Goal: Check status: Check status

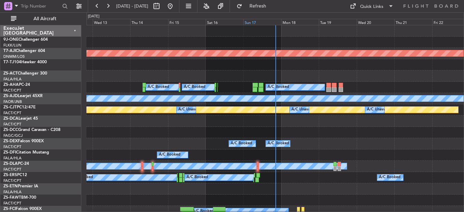
click at [257, 24] on div "Sun 17" at bounding box center [262, 22] width 38 height 6
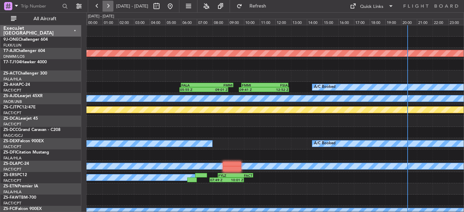
click at [111, 5] on button at bounding box center [108, 6] width 11 height 11
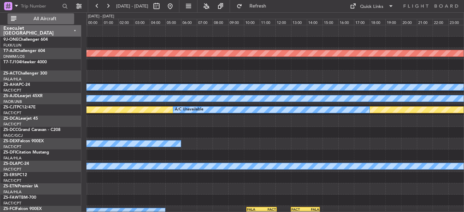
click at [48, 15] on button "All Aircraft" at bounding box center [41, 18] width 67 height 11
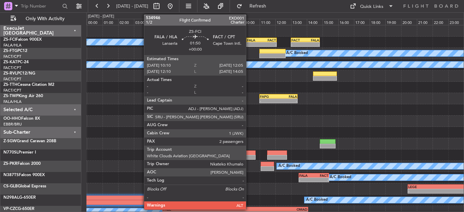
click at [249, 42] on div "-" at bounding box center [254, 44] width 14 height 4
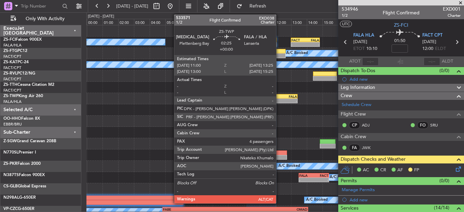
click at [279, 98] on div "FAPG 11:00 Z FALA 13:25 Z" at bounding box center [278, 96] width 38 height 5
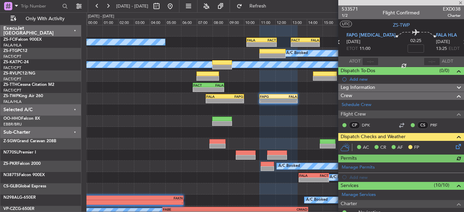
click at [455, 148] on icon at bounding box center [457, 145] width 5 height 5
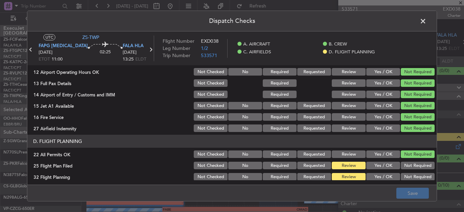
scroll to position [192, 0]
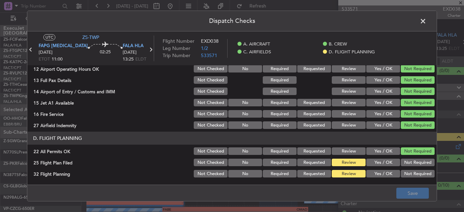
click at [382, 164] on button "Yes / OK" at bounding box center [384, 163] width 34 height 8
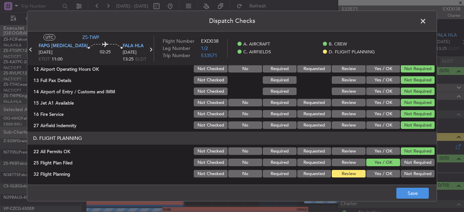
click at [382, 171] on button "Yes / OK" at bounding box center [384, 174] width 34 height 8
click at [399, 191] on button "Save" at bounding box center [413, 193] width 32 height 11
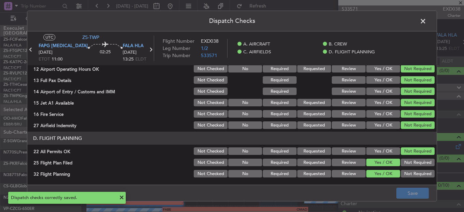
click at [427, 18] on span at bounding box center [427, 23] width 0 height 14
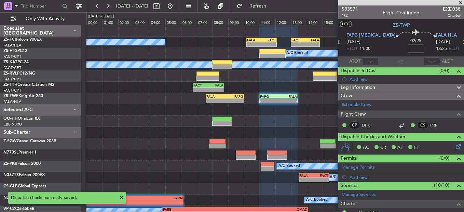
click at [343, 45] on icon at bounding box center [338, 42] width 9 height 9
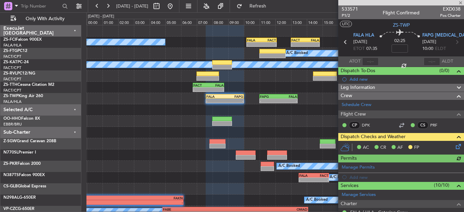
click at [455, 147] on icon at bounding box center [457, 145] width 5 height 5
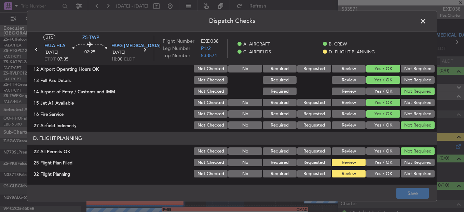
click at [381, 164] on button "Yes / OK" at bounding box center [384, 163] width 34 height 8
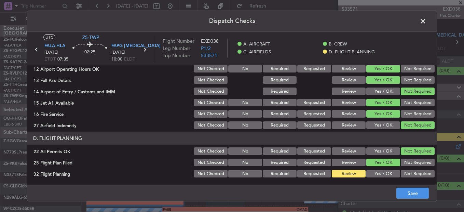
click at [385, 176] on button "Yes / OK" at bounding box center [384, 174] width 34 height 8
click at [418, 191] on button "Save" at bounding box center [413, 193] width 32 height 11
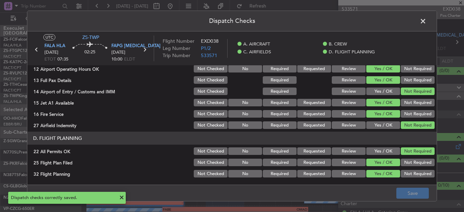
click at [427, 24] on span at bounding box center [427, 23] width 0 height 14
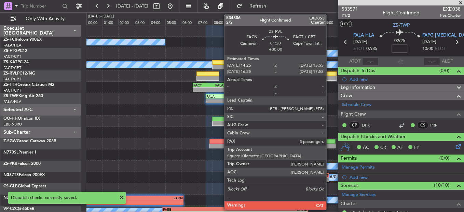
click at [330, 78] on div at bounding box center [325, 78] width 24 height 5
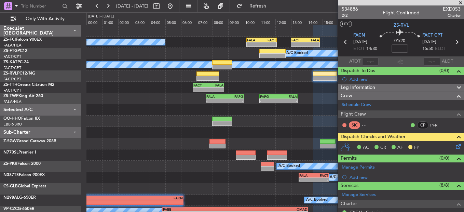
click at [455, 146] on icon at bounding box center [457, 145] width 5 height 5
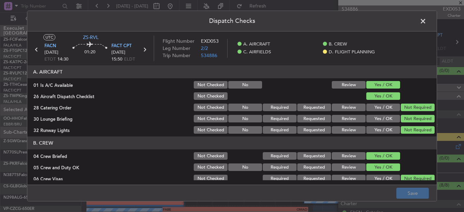
click at [429, 176] on button "Not Required" at bounding box center [418, 179] width 34 height 8
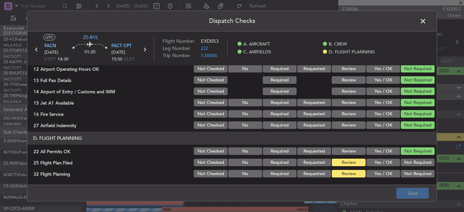
click at [383, 163] on button "Yes / OK" at bounding box center [384, 163] width 34 height 8
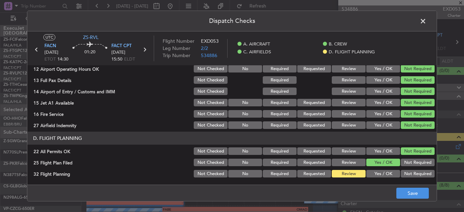
click at [383, 169] on div "Yes / OK" at bounding box center [382, 174] width 35 height 10
click at [385, 172] on button "Yes / OK" at bounding box center [384, 174] width 34 height 8
click at [403, 192] on button "Save" at bounding box center [413, 193] width 32 height 11
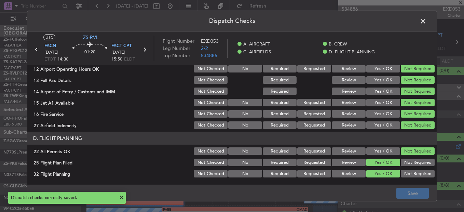
click at [427, 20] on span at bounding box center [427, 23] width 0 height 14
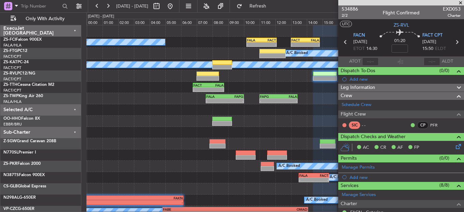
click at [345, 43] on icon at bounding box center [345, 42] width 9 height 9
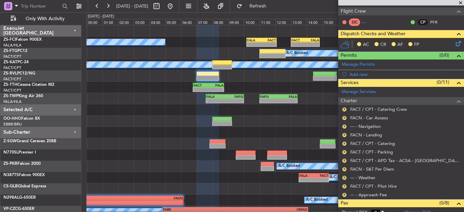
scroll to position [130, 0]
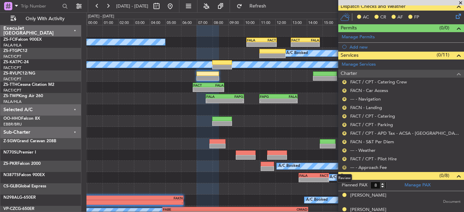
click at [344, 166] on button "R" at bounding box center [345, 167] width 4 height 4
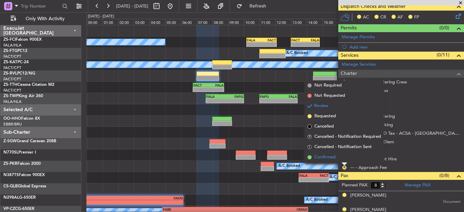
click at [343, 155] on li "Confirmed" at bounding box center [344, 157] width 79 height 10
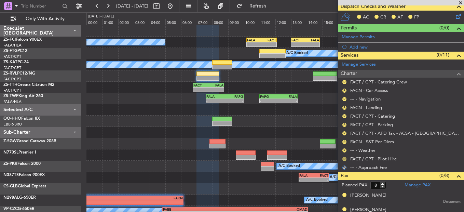
click at [344, 159] on button "R" at bounding box center [345, 159] width 4 height 4
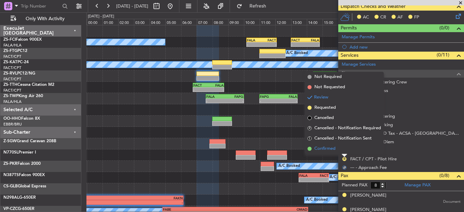
click at [348, 149] on li "Confirmed" at bounding box center [344, 149] width 79 height 10
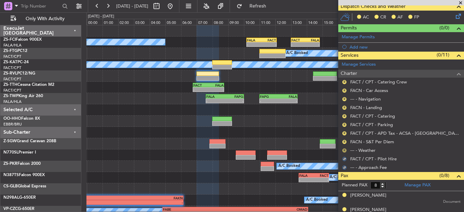
click at [346, 149] on button "R" at bounding box center [345, 150] width 4 height 4
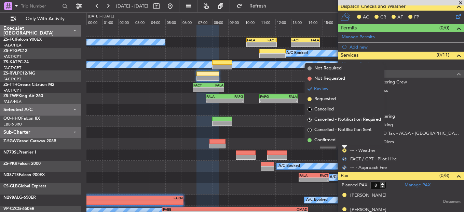
click at [346, 139] on li "Confirmed" at bounding box center [344, 140] width 79 height 10
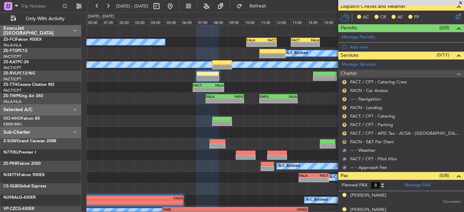
click at [343, 142] on button "R" at bounding box center [345, 142] width 4 height 4
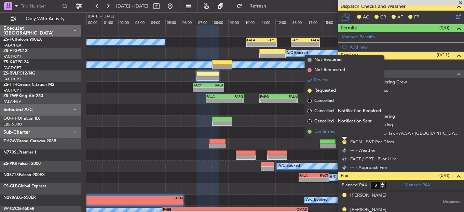
click at [349, 134] on li "Confirmed" at bounding box center [344, 131] width 79 height 10
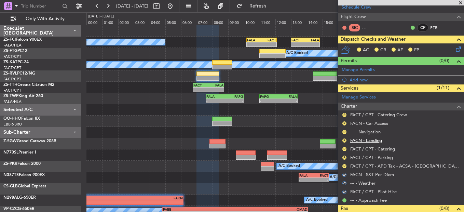
scroll to position [96, 0]
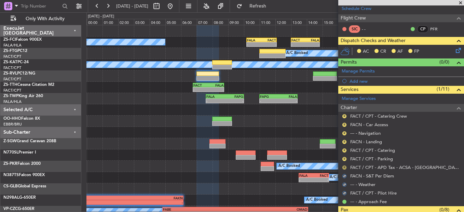
click at [344, 165] on div "R FACT / CPT - APD Tax - ACSA - [GEOGRAPHIC_DATA] International FACT / CPT" at bounding box center [401, 167] width 126 height 9
click at [345, 168] on button "R" at bounding box center [345, 167] width 4 height 4
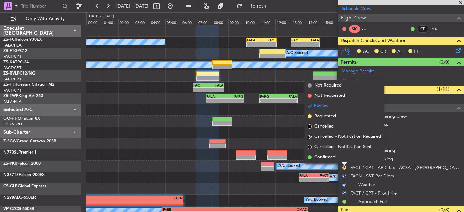
click at [346, 157] on li "Confirmed" at bounding box center [344, 157] width 79 height 10
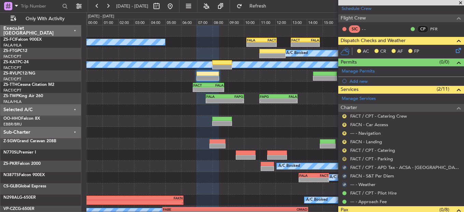
click at [346, 158] on button "R" at bounding box center [345, 159] width 4 height 4
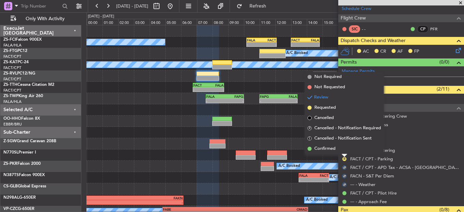
click at [346, 151] on li "Confirmed" at bounding box center [344, 149] width 79 height 10
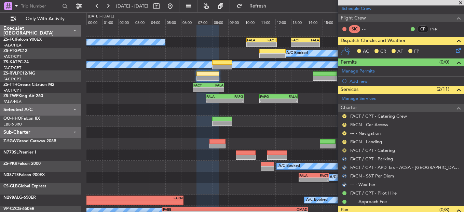
click at [345, 150] on button "R" at bounding box center [345, 150] width 4 height 4
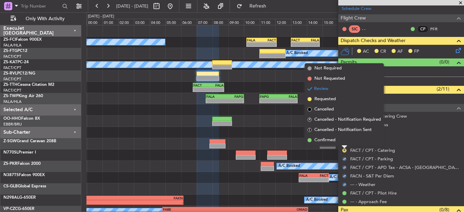
click at [348, 144] on li "Confirmed" at bounding box center [344, 140] width 79 height 10
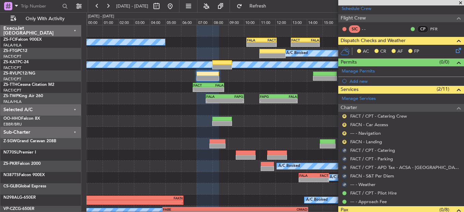
click at [343, 144] on body "[DATE] - [DATE] Refresh Quick Links Only With Activity A/C Booked - - FALA 10:1…" at bounding box center [232, 106] width 464 height 212
click at [344, 142] on button "R" at bounding box center [345, 142] width 4 height 4
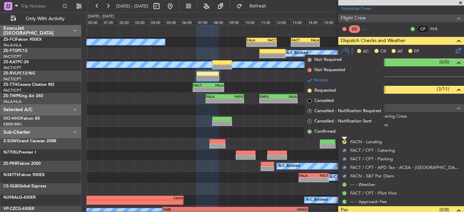
click at [346, 135] on li "Confirmed" at bounding box center [344, 131] width 79 height 10
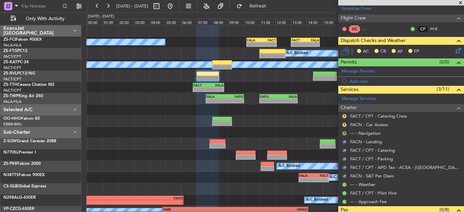
click at [345, 133] on button "R" at bounding box center [345, 133] width 4 height 4
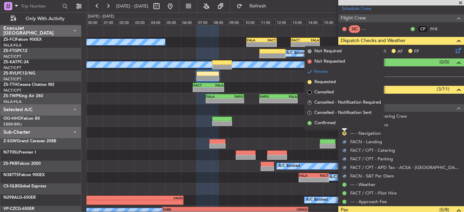
click at [349, 121] on li "Confirmed" at bounding box center [344, 123] width 79 height 10
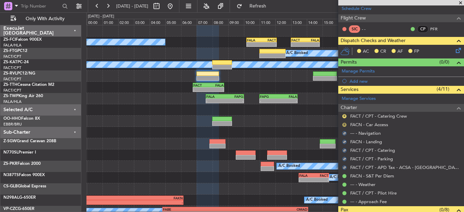
click at [345, 124] on button "R" at bounding box center [345, 125] width 4 height 4
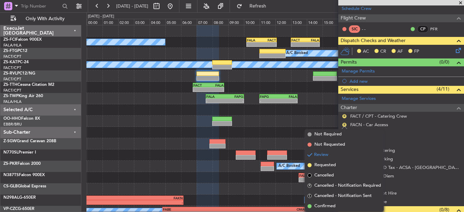
click at [313, 202] on li "Confirmed" at bounding box center [344, 206] width 79 height 10
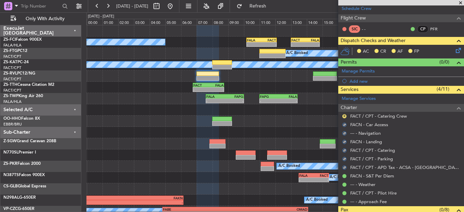
click at [346, 118] on div "R" at bounding box center [344, 116] width 5 height 5
click at [346, 117] on button "R" at bounding box center [345, 116] width 4 height 4
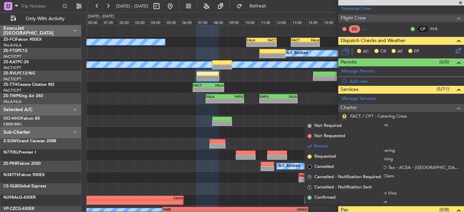
drag, startPoint x: 326, startPoint y: 199, endPoint x: 324, endPoint y: 192, distance: 6.7
click at [326, 199] on span "Confirmed" at bounding box center [325, 197] width 21 height 7
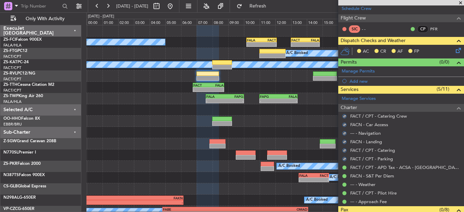
scroll to position [0, 0]
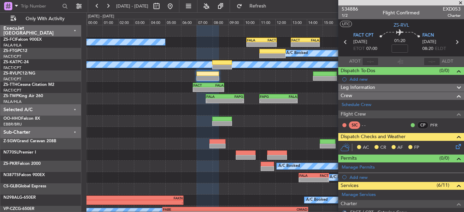
click at [455, 146] on icon at bounding box center [457, 145] width 5 height 5
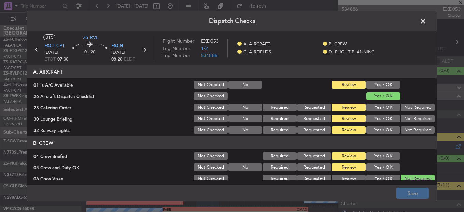
click at [377, 87] on button "Yes / OK" at bounding box center [384, 85] width 34 height 8
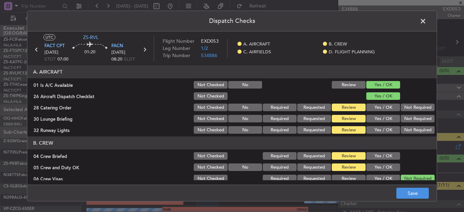
click at [403, 106] on button "Not Required" at bounding box center [418, 108] width 34 height 8
click at [403, 117] on button "Not Required" at bounding box center [418, 119] width 34 height 8
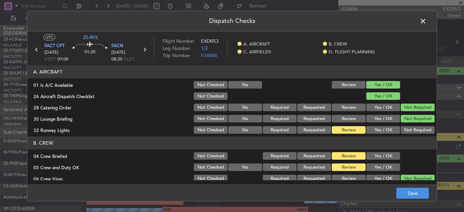
click at [386, 126] on div "Yes / OK" at bounding box center [382, 130] width 35 height 10
click at [429, 131] on button "Not Required" at bounding box center [418, 130] width 34 height 8
click at [385, 133] on button "Yes / OK" at bounding box center [384, 130] width 34 height 8
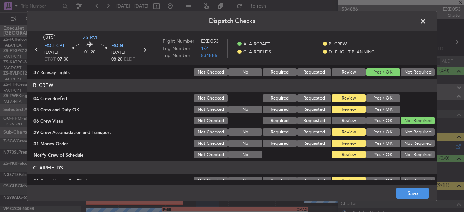
scroll to position [68, 0]
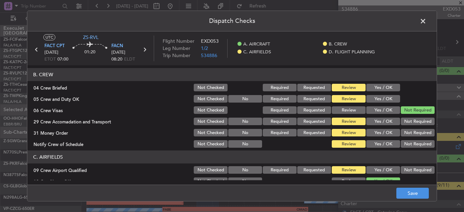
drag, startPoint x: 383, startPoint y: 88, endPoint x: 380, endPoint y: 98, distance: 11.1
click at [383, 91] on button "Yes / OK" at bounding box center [384, 88] width 34 height 8
click at [380, 99] on button "Yes / OK" at bounding box center [384, 99] width 34 height 8
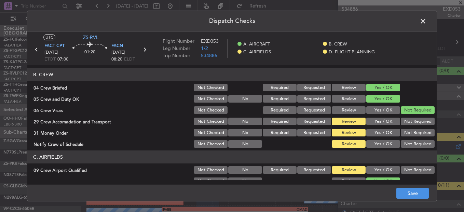
click at [376, 120] on button "Yes / OK" at bounding box center [384, 122] width 34 height 8
click at [411, 134] on button "Not Required" at bounding box center [418, 133] width 34 height 8
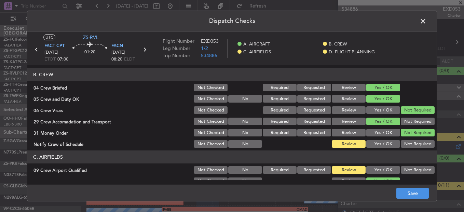
click at [376, 150] on article "A. AIRCRAFT 01 Is A/C Available Not Checked No Review Yes / OK 26 Aircraft Disp…" at bounding box center [232, 122] width 410 height 115
click at [378, 144] on button "Yes / OK" at bounding box center [384, 144] width 34 height 8
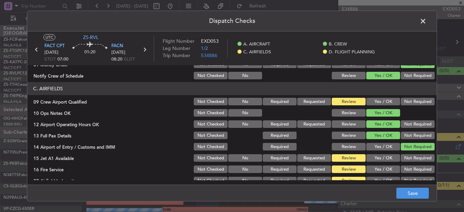
click at [377, 102] on button "Yes / OK" at bounding box center [384, 102] width 34 height 8
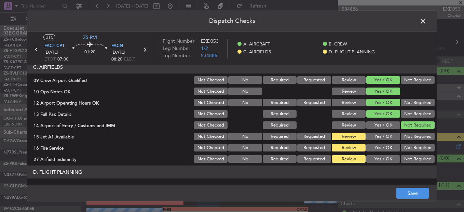
scroll to position [171, 0]
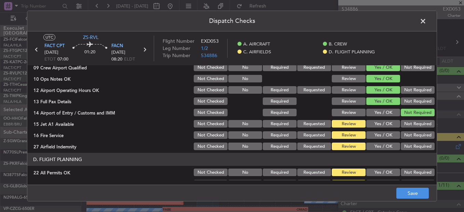
click at [382, 125] on button "Yes / OK" at bounding box center [384, 124] width 34 height 8
click at [379, 135] on button "Yes / OK" at bounding box center [384, 135] width 34 height 8
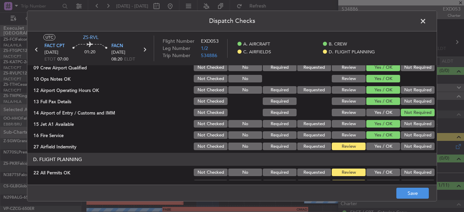
click at [390, 146] on button "Yes / OK" at bounding box center [384, 147] width 34 height 8
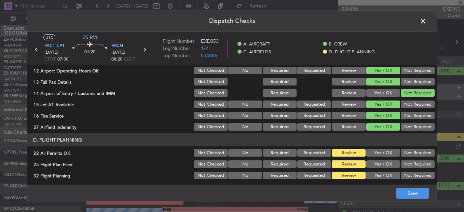
scroll to position [192, 0]
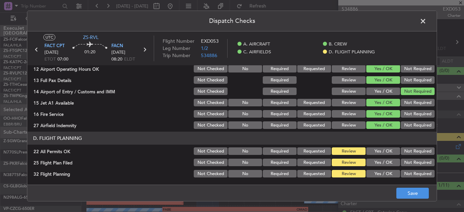
drag, startPoint x: 417, startPoint y: 155, endPoint x: 367, endPoint y: 166, distance: 51.3
click at [417, 155] on button "Not Required" at bounding box center [418, 151] width 34 height 8
drag, startPoint x: 377, startPoint y: 161, endPoint x: 378, endPoint y: 166, distance: 5.5
click at [377, 161] on button "Yes / OK" at bounding box center [384, 163] width 34 height 8
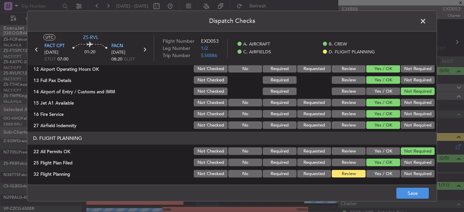
click at [378, 175] on button "Yes / OK" at bounding box center [384, 174] width 34 height 8
click at [415, 202] on div "Dispatch Checks UTC ZS-RVL FACT CPT [DATE] ETOT 07:00 01:20 FACN [DATE] 08:20 E…" at bounding box center [232, 106] width 464 height 212
click at [412, 193] on button "Save" at bounding box center [413, 193] width 32 height 11
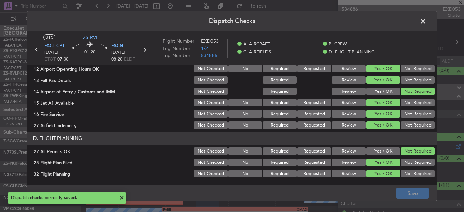
click at [427, 18] on span at bounding box center [427, 23] width 0 height 14
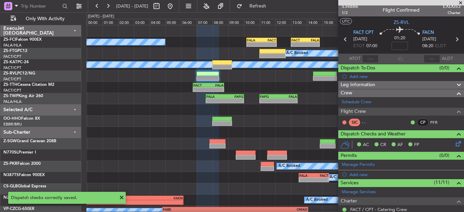
scroll to position [0, 0]
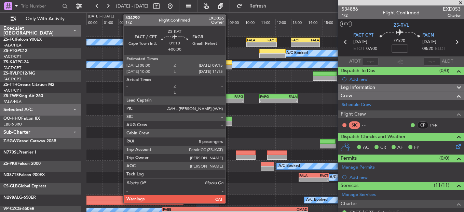
click at [229, 64] on div at bounding box center [222, 62] width 20 height 5
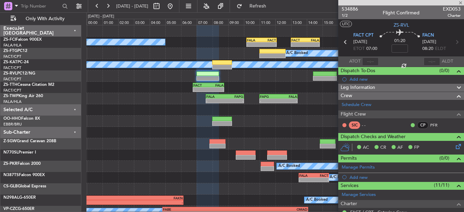
type input "5"
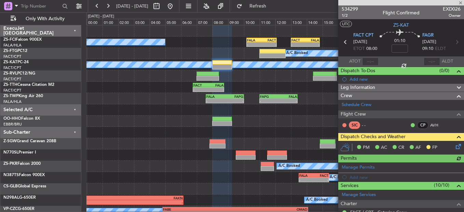
click at [455, 144] on icon at bounding box center [457, 145] width 5 height 5
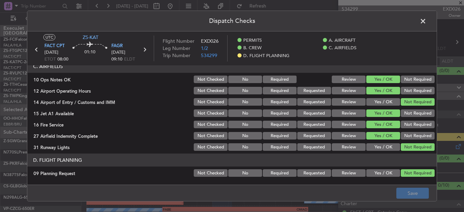
scroll to position [184, 0]
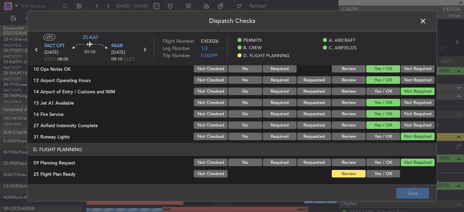
click at [376, 173] on button "Yes / OK" at bounding box center [384, 174] width 34 height 8
drag, startPoint x: 407, startPoint y: 193, endPoint x: 403, endPoint y: 192, distance: 3.5
click at [405, 193] on button "Save" at bounding box center [413, 193] width 32 height 11
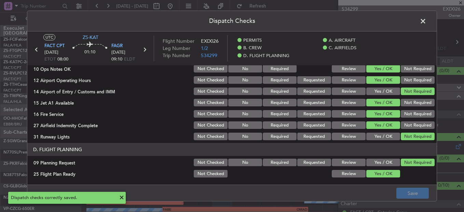
click at [427, 22] on span at bounding box center [427, 23] width 0 height 14
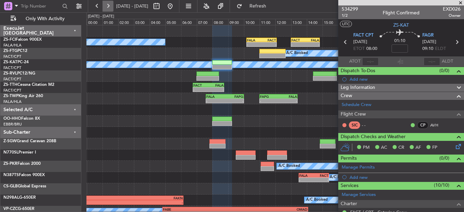
click at [109, 5] on button at bounding box center [108, 6] width 11 height 11
